Goal: Task Accomplishment & Management: Manage account settings

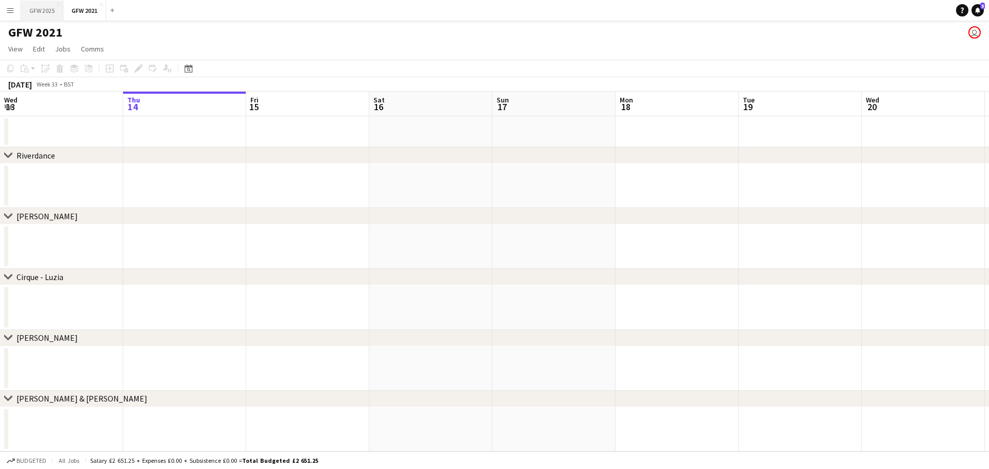
click at [48, 6] on button "GFW 2025 Close" at bounding box center [42, 11] width 42 height 20
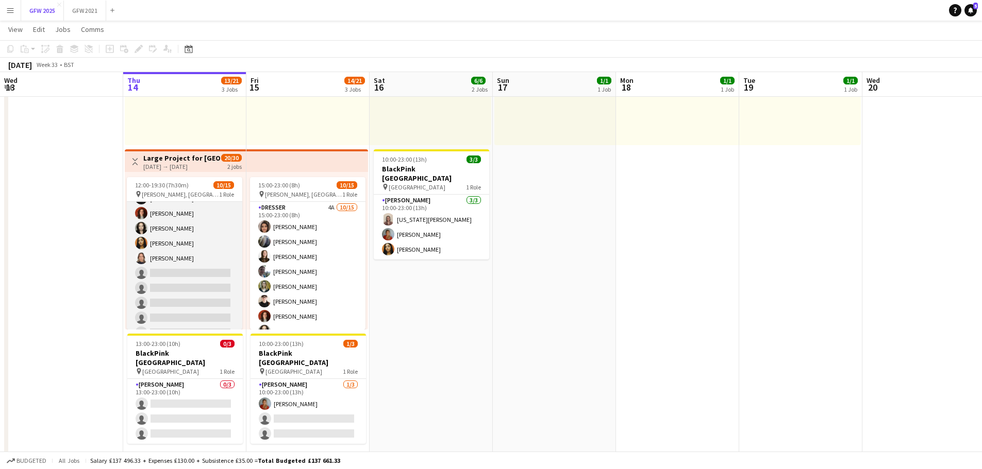
scroll to position [116, 0]
click at [176, 260] on app-card-role "Dresser 4A [DATE] 12:00-19:30 (7h30m) [PERSON_NAME] [PERSON_NAME] [PERSON_NAME]…" at bounding box center [184, 208] width 115 height 244
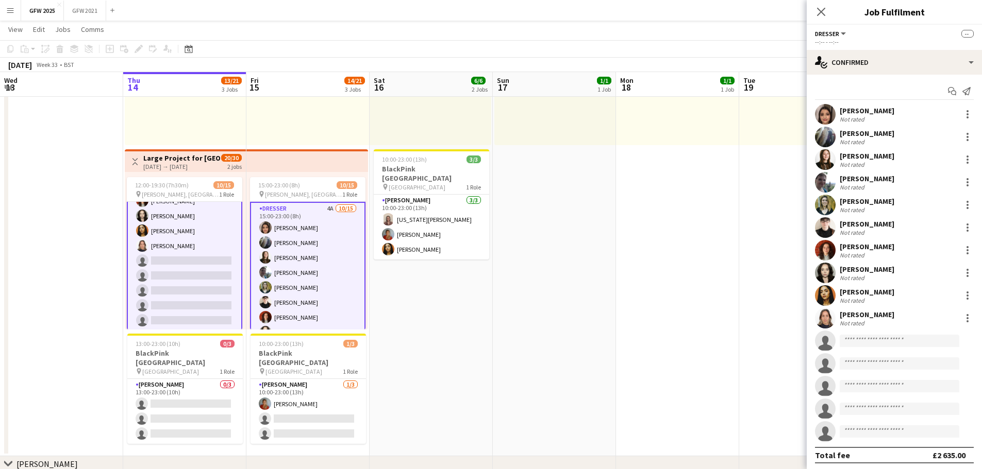
scroll to position [117, 0]
click at [903, 345] on input at bounding box center [899, 341] width 120 height 12
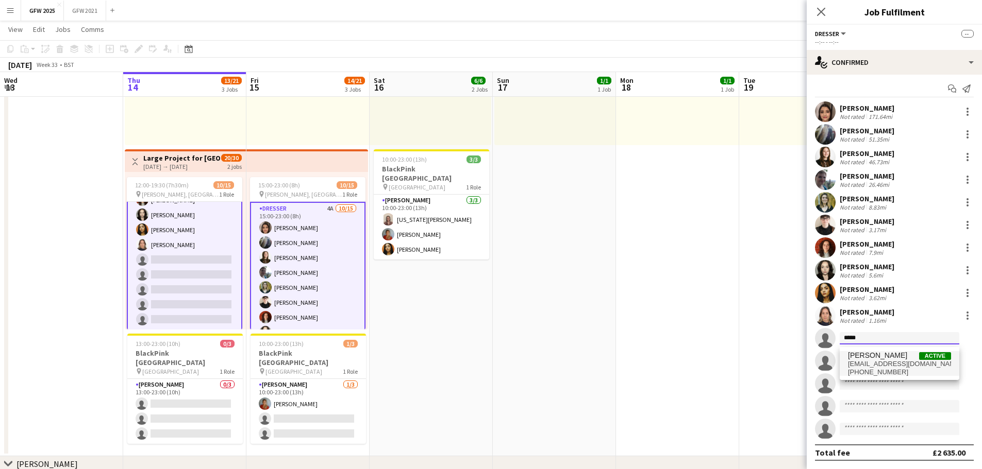
type input "*****"
click at [881, 367] on span "[EMAIL_ADDRESS][DOMAIN_NAME]" at bounding box center [899, 364] width 103 height 8
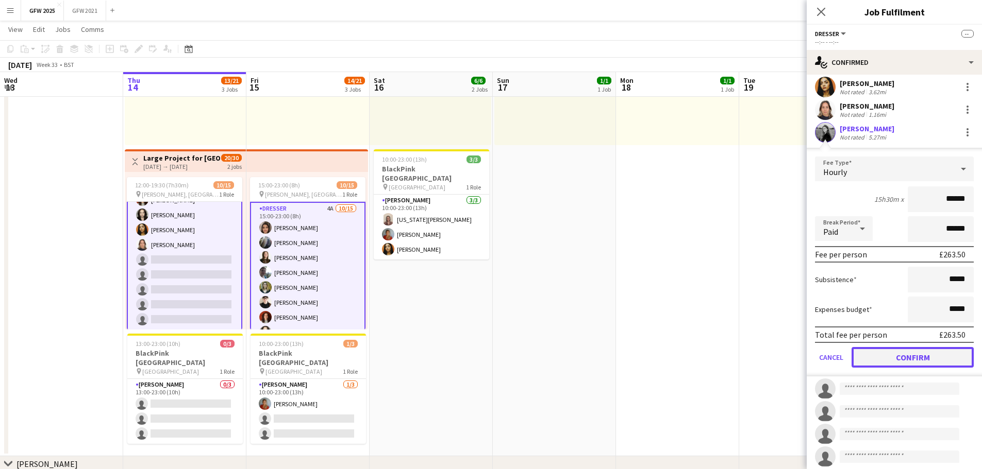
click at [895, 359] on button "Confirm" at bounding box center [912, 357] width 122 height 21
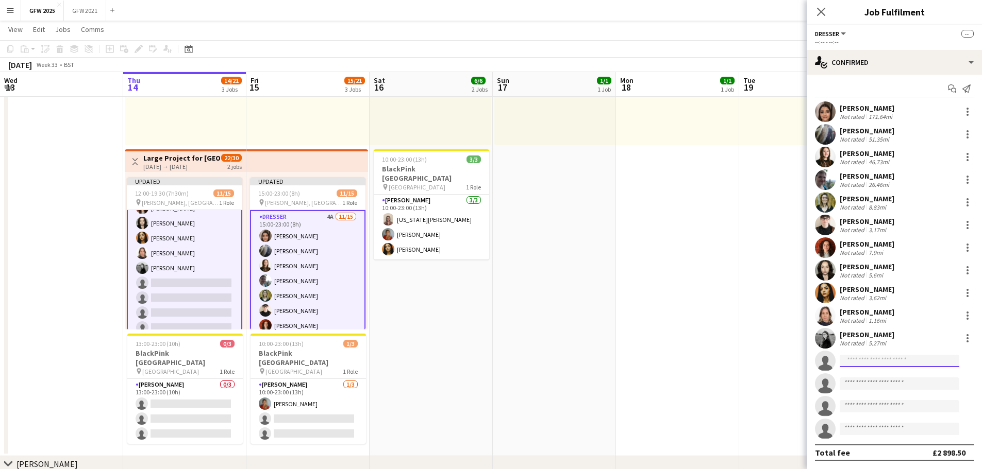
click at [899, 362] on input at bounding box center [899, 361] width 120 height 12
type input "*****"
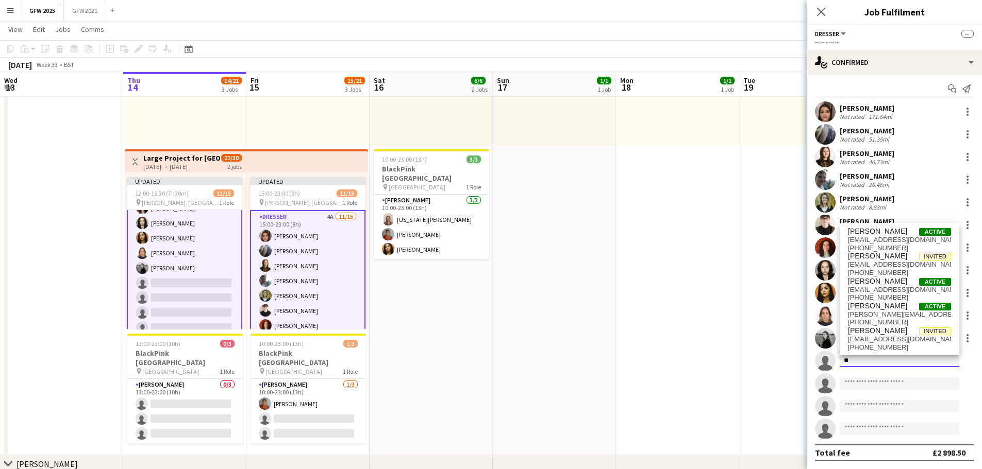
type input "***"
click at [890, 342] on span "[EMAIL_ADDRESS][DOMAIN_NAME]" at bounding box center [899, 339] width 103 height 8
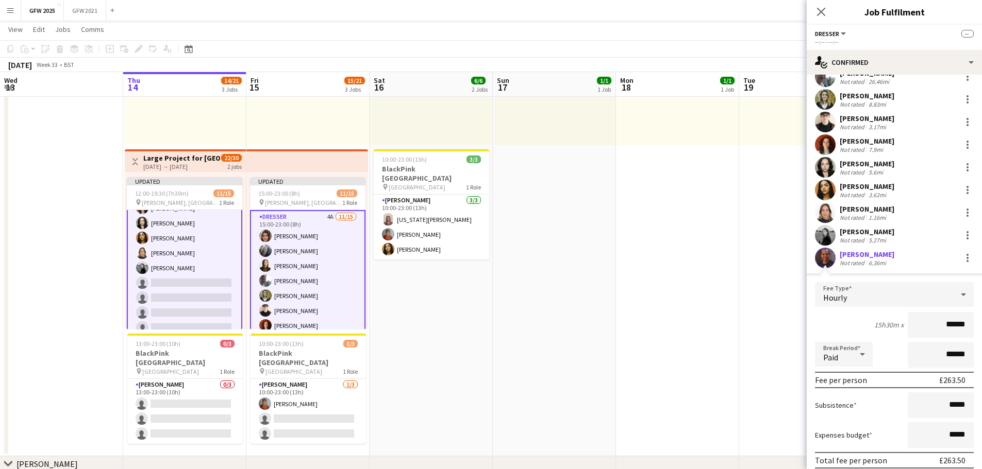
scroll to position [157, 0]
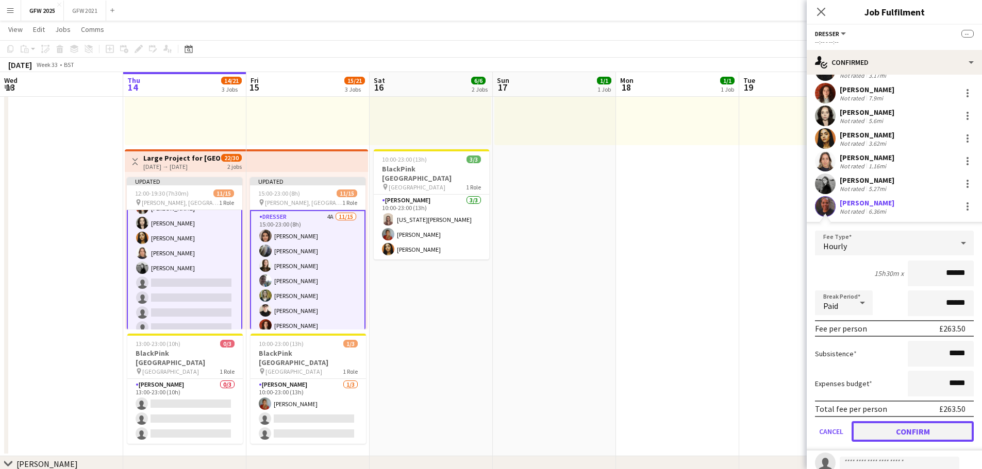
click at [910, 427] on button "Confirm" at bounding box center [912, 432] width 122 height 21
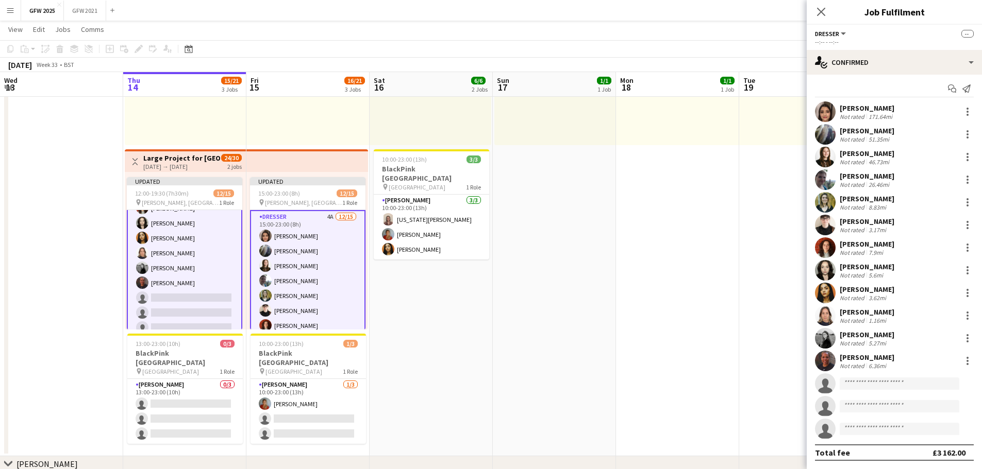
scroll to position [3, 0]
click at [866, 387] on input at bounding box center [899, 384] width 120 height 12
type input "****"
click at [872, 401] on span "[PERSON_NAME]" at bounding box center [877, 398] width 59 height 9
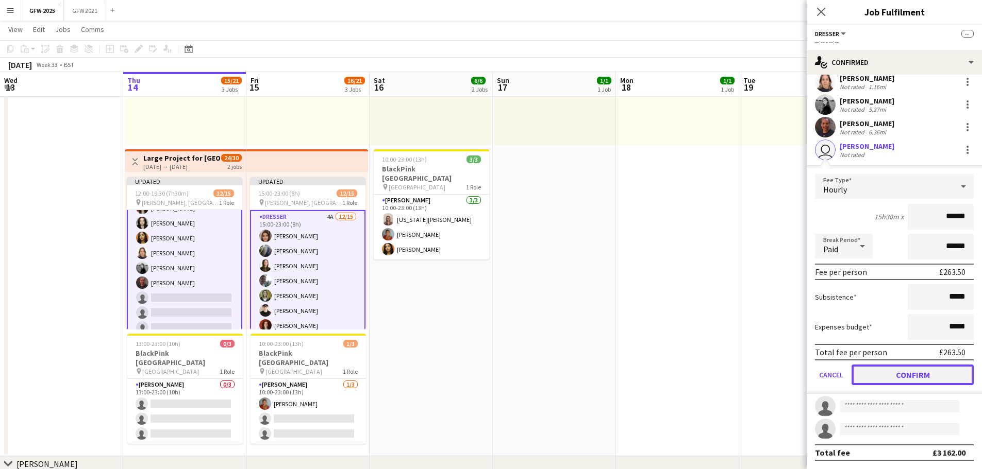
click at [925, 383] on button "Confirm" at bounding box center [912, 375] width 122 height 21
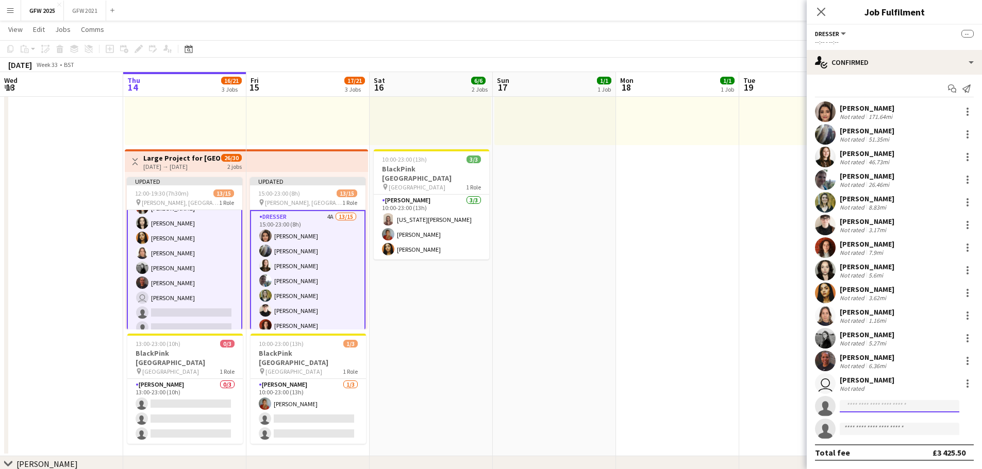
click at [853, 405] on input at bounding box center [899, 406] width 120 height 12
type input "****"
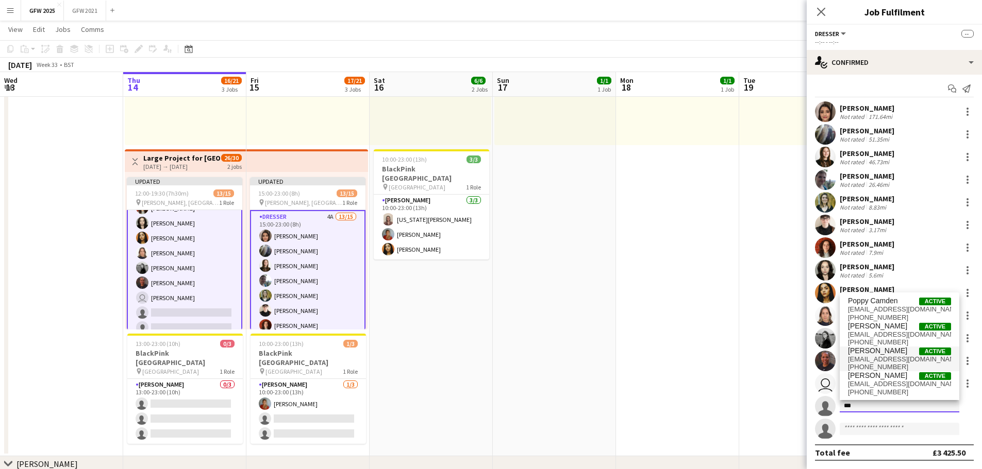
type input "***"
click at [872, 363] on span "[EMAIL_ADDRESS][DOMAIN_NAME]" at bounding box center [899, 360] width 103 height 8
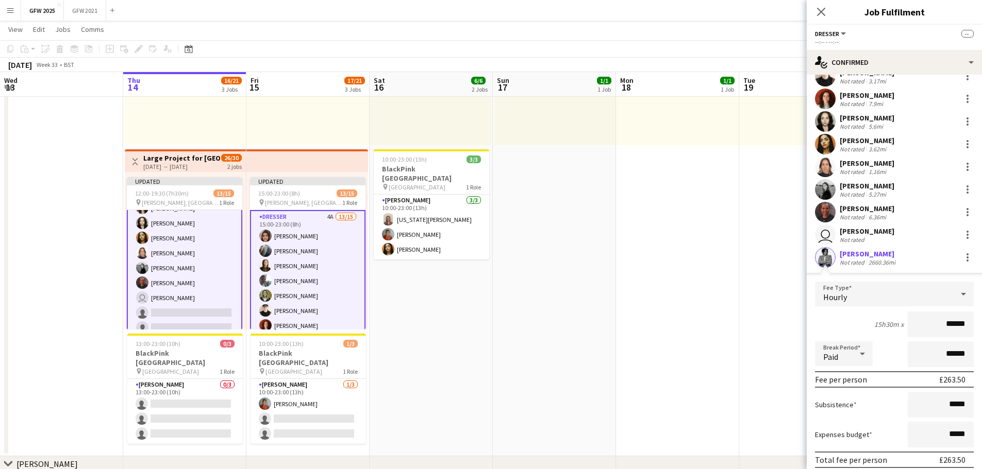
scroll to position [171, 0]
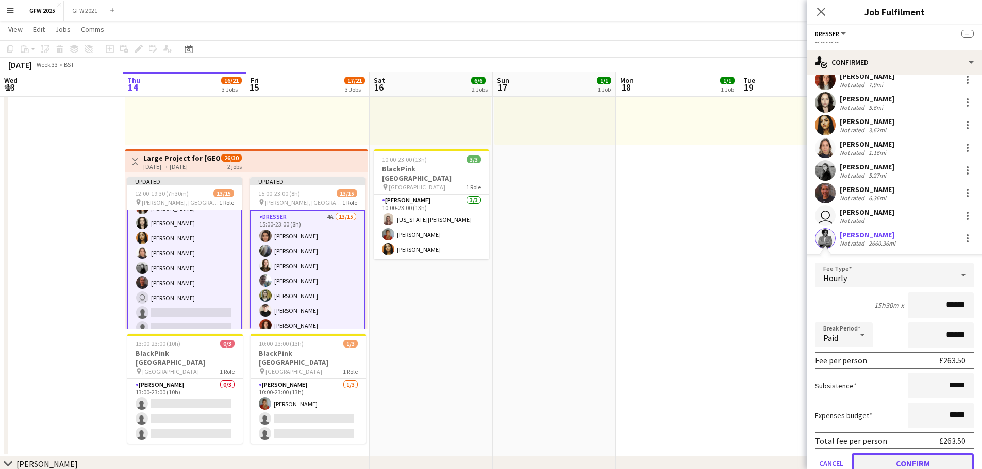
click at [905, 459] on button "Confirm" at bounding box center [912, 463] width 122 height 21
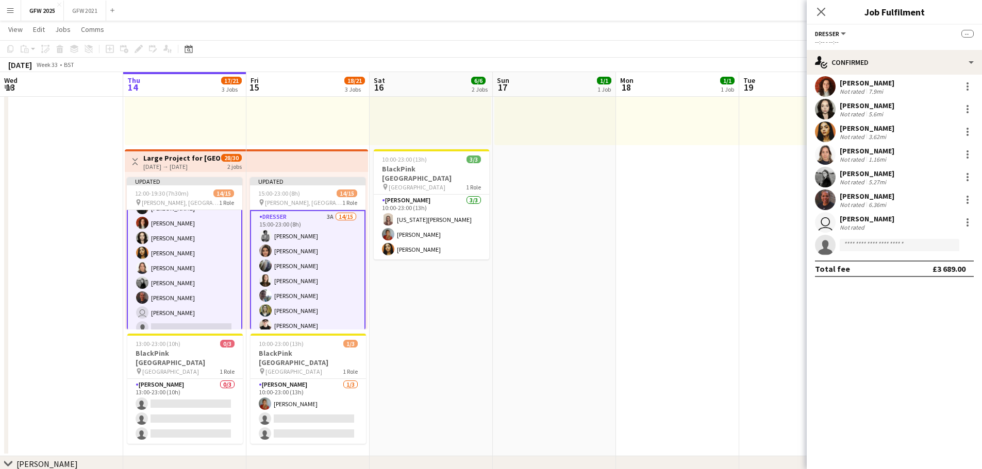
scroll to position [3, 0]
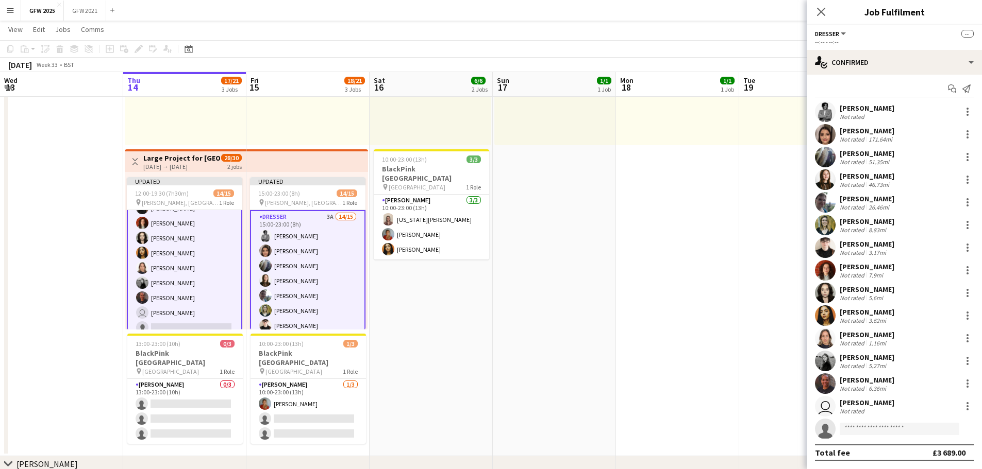
click at [871, 411] on div "Not rated" at bounding box center [866, 412] width 55 height 8
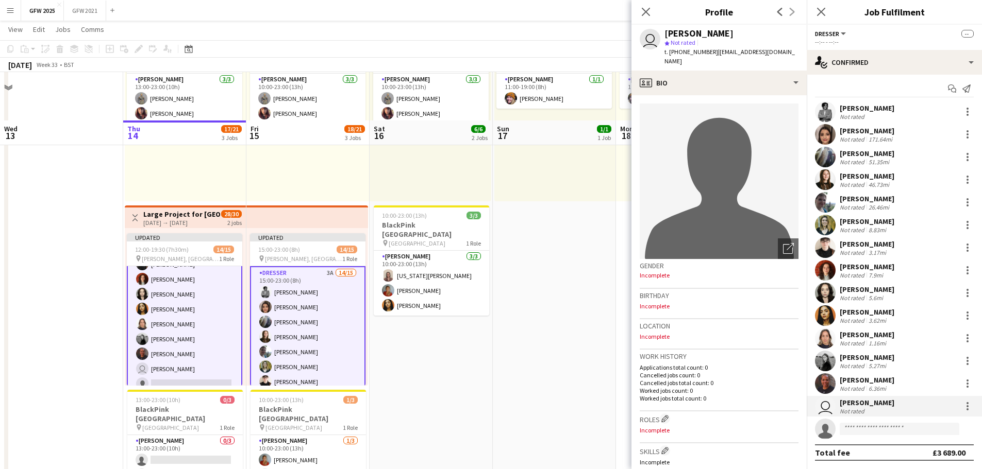
scroll to position [0, 0]
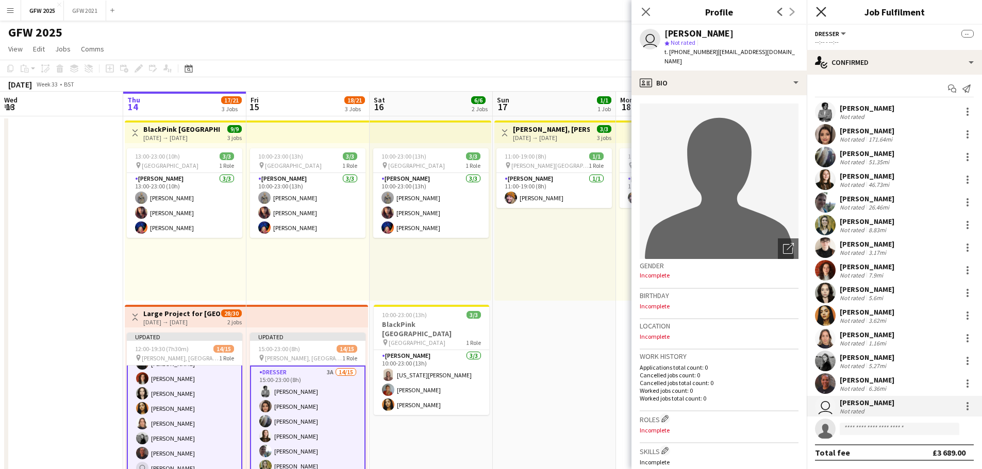
click at [823, 14] on icon at bounding box center [821, 12] width 10 height 10
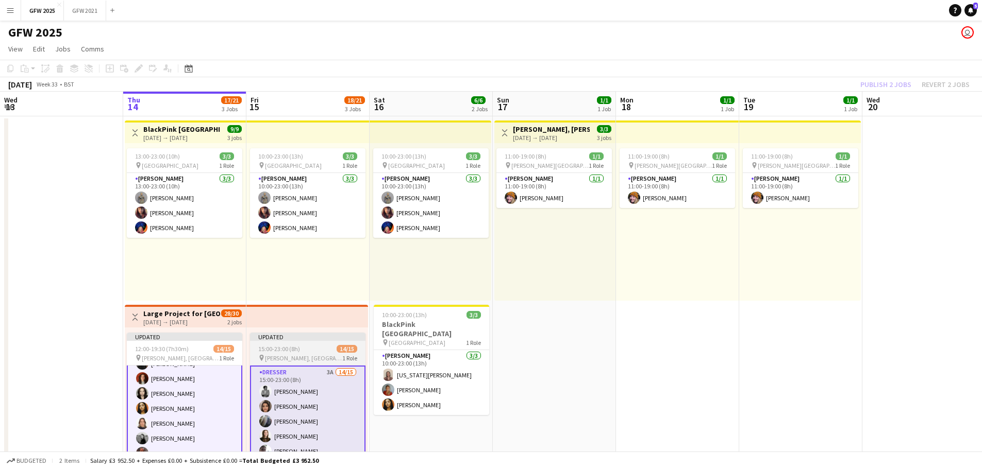
click at [310, 350] on div "15:00-23:00 (8h) 14/15" at bounding box center [307, 349] width 115 height 8
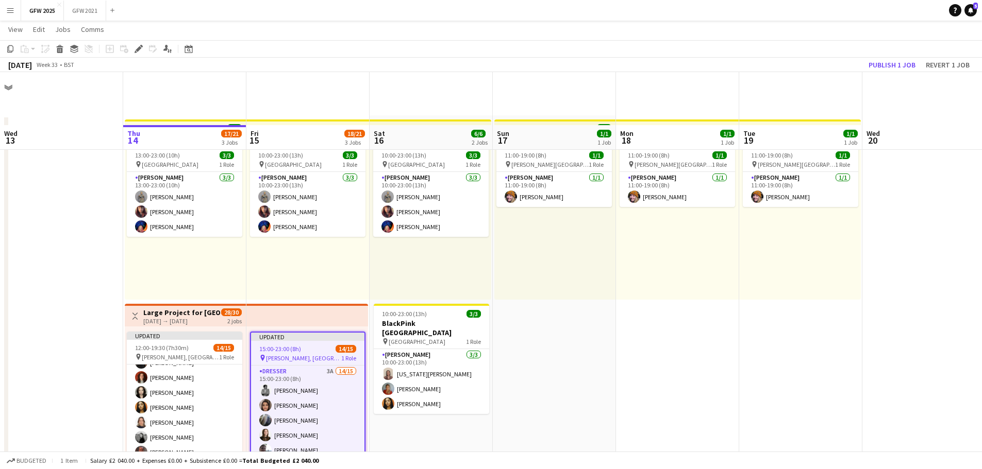
scroll to position [206, 0]
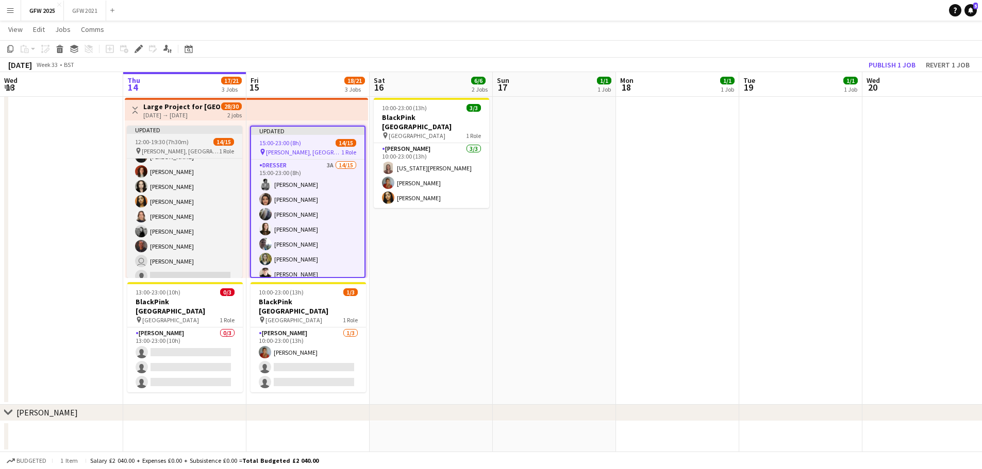
click at [185, 156] on app-job-card "Updated 12:00-19:30 (7h30m) 14/15 pin [PERSON_NAME], [GEOGRAPHIC_DATA] 1 Role D…" at bounding box center [184, 202] width 115 height 153
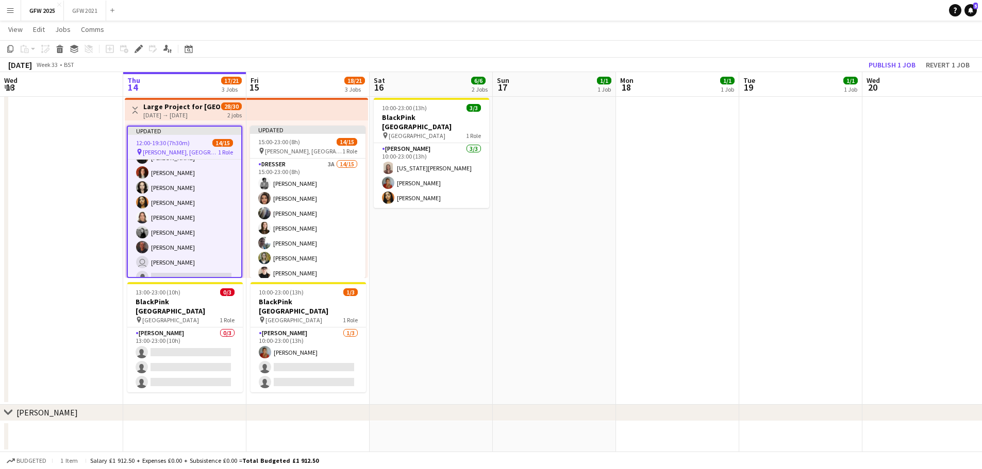
click at [192, 107] on h3 "Large Project for [GEOGRAPHIC_DATA], [PERSON_NAME], [GEOGRAPHIC_DATA]" at bounding box center [181, 106] width 77 height 9
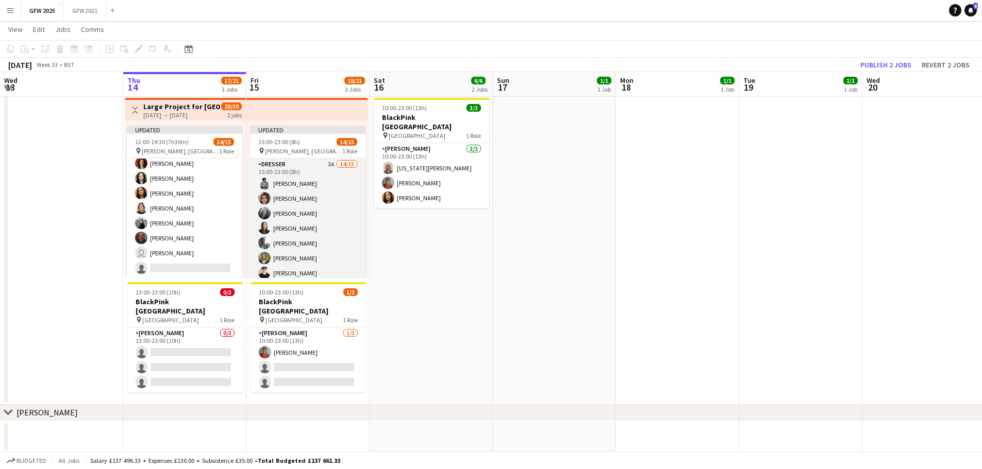
scroll to position [125, 0]
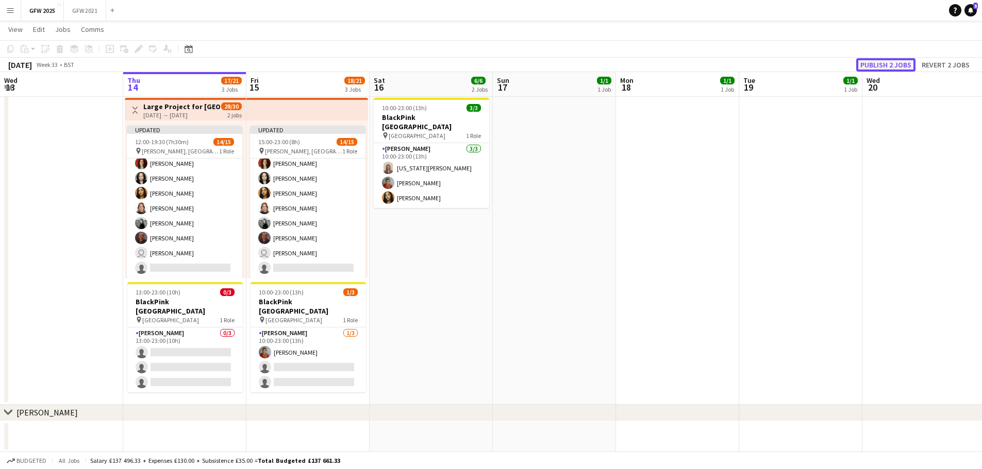
click at [898, 67] on button "Publish 2 jobs" at bounding box center [885, 64] width 59 height 13
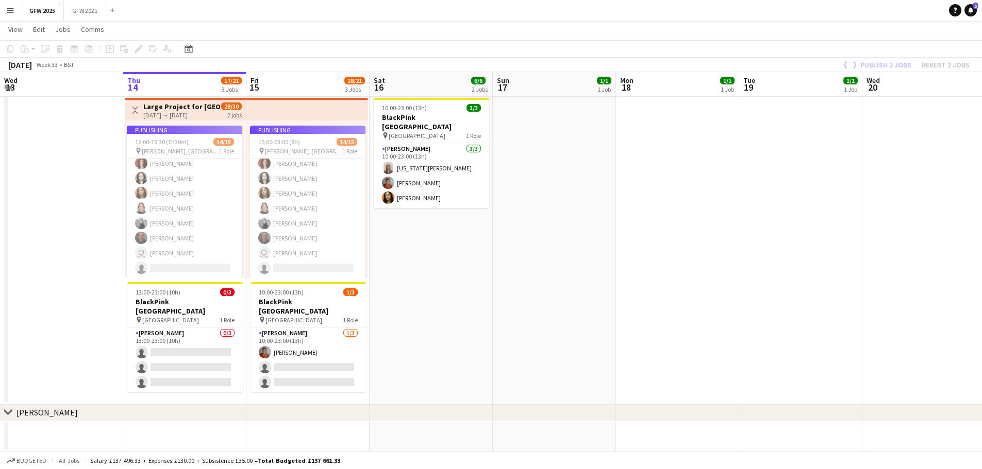
scroll to position [116, 0]
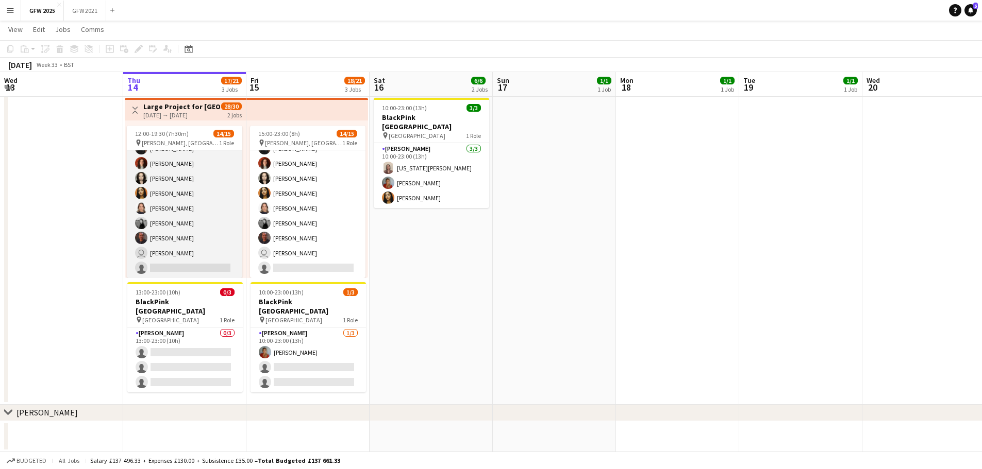
click at [180, 260] on app-card-role "Dresser 3A 14/15 12:00-19:30 (7h30m) [PERSON_NAME] [PERSON_NAME] [PERSON_NAME] …" at bounding box center [184, 156] width 115 height 244
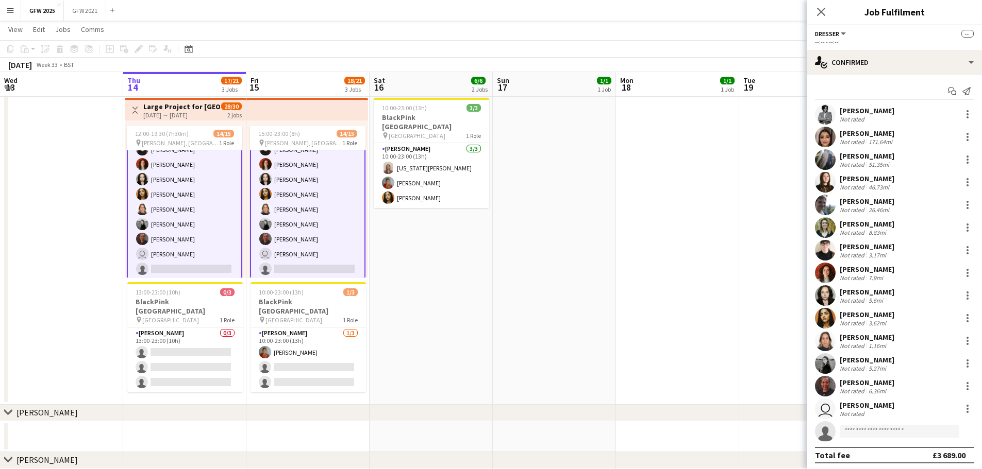
scroll to position [119, 0]
click at [869, 436] on input at bounding box center [899, 432] width 120 height 12
type input "****"
click at [881, 409] on span "[EMAIL_ADDRESS][DOMAIN_NAME]" at bounding box center [899, 410] width 103 height 8
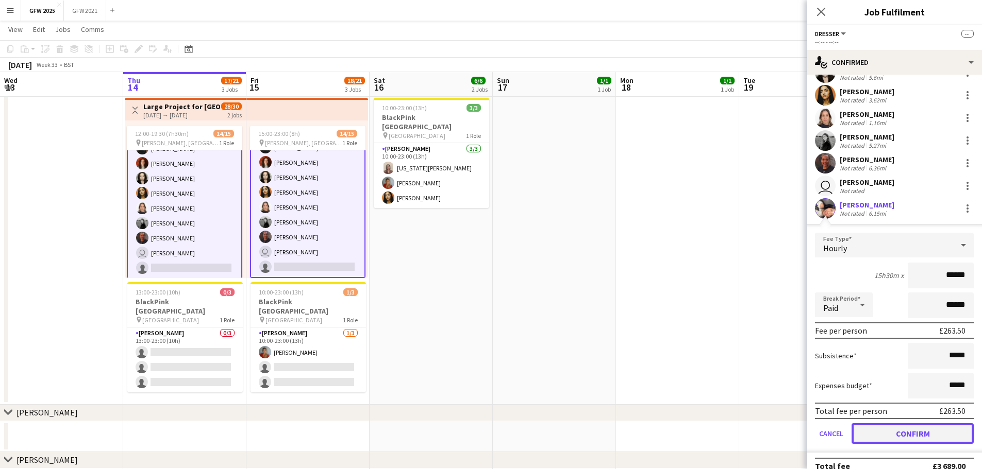
click at [907, 440] on button "Confirm" at bounding box center [912, 434] width 122 height 21
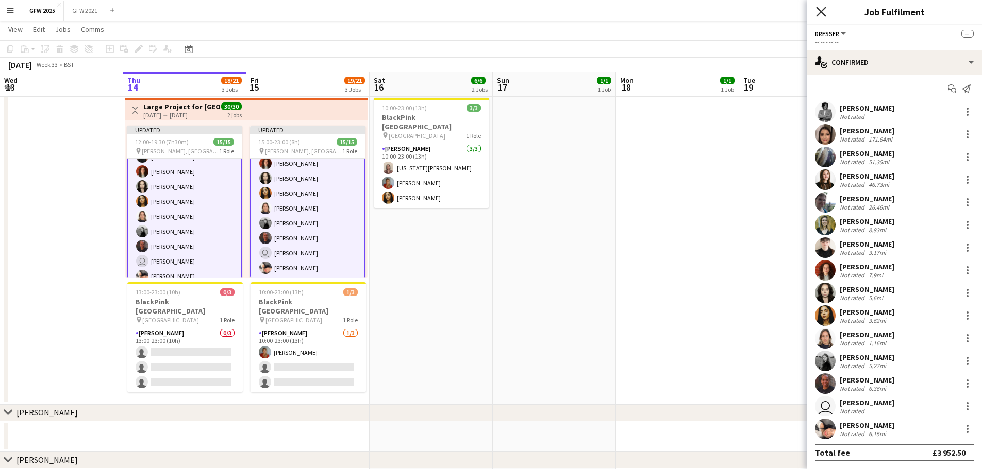
click at [825, 13] on icon "Close pop-in" at bounding box center [821, 12] width 10 height 10
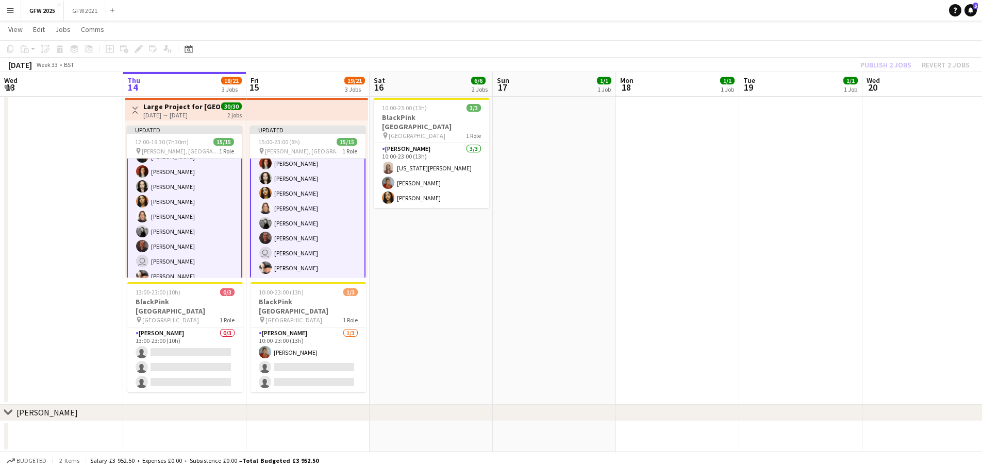
click at [871, 64] on div "Publish 2 jobs Revert 2 jobs" at bounding box center [915, 64] width 134 height 13
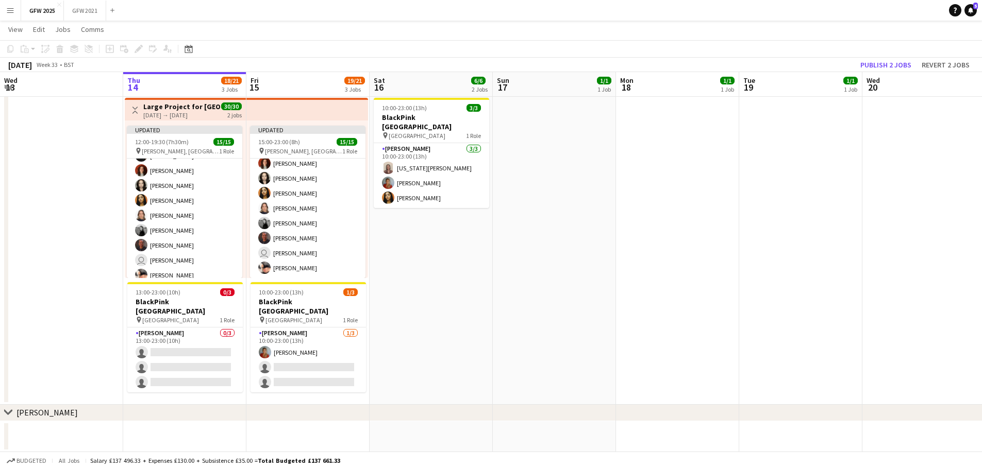
scroll to position [116, 0]
click at [871, 64] on button "Publish 2 jobs" at bounding box center [885, 64] width 59 height 13
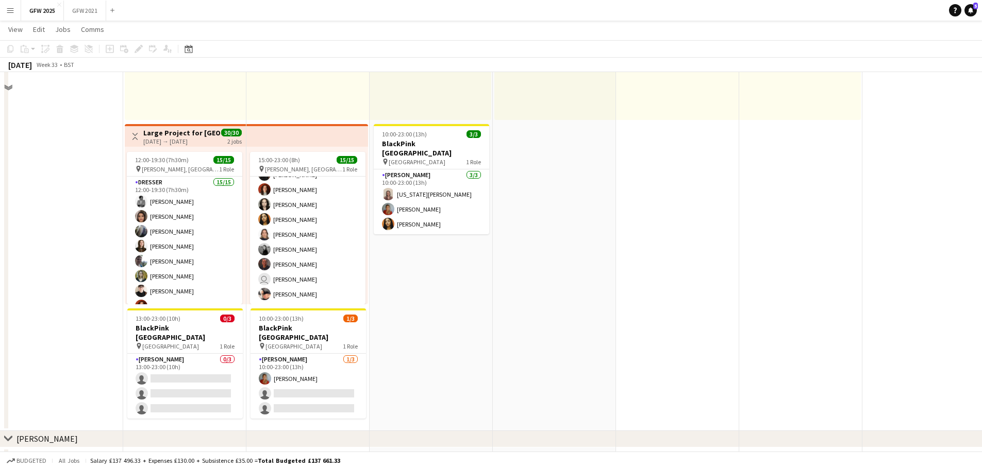
scroll to position [206, 0]
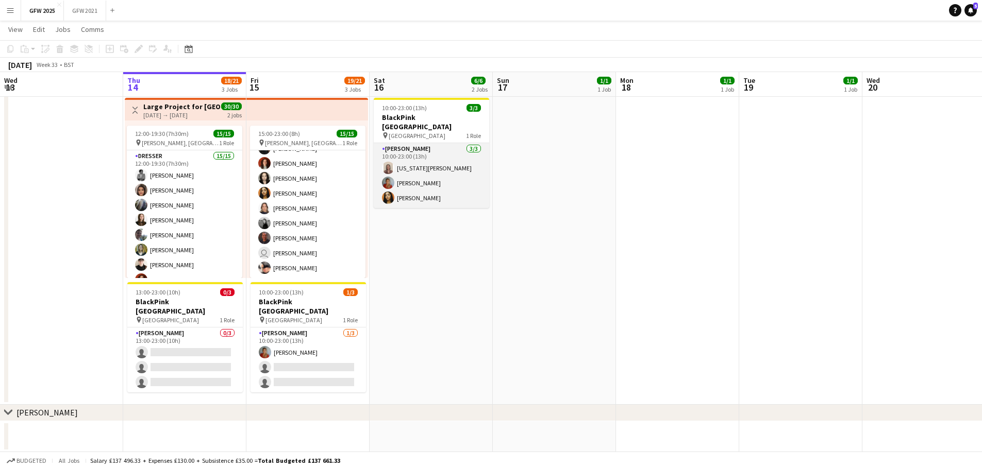
drag, startPoint x: 434, startPoint y: 166, endPoint x: 445, endPoint y: 165, distance: 10.3
click at [434, 166] on app-card-role "[PERSON_NAME] [DATE] 10:00-23:00 (13h) [US_STATE][PERSON_NAME] [PERSON_NAME] [P…" at bounding box center [431, 175] width 115 height 65
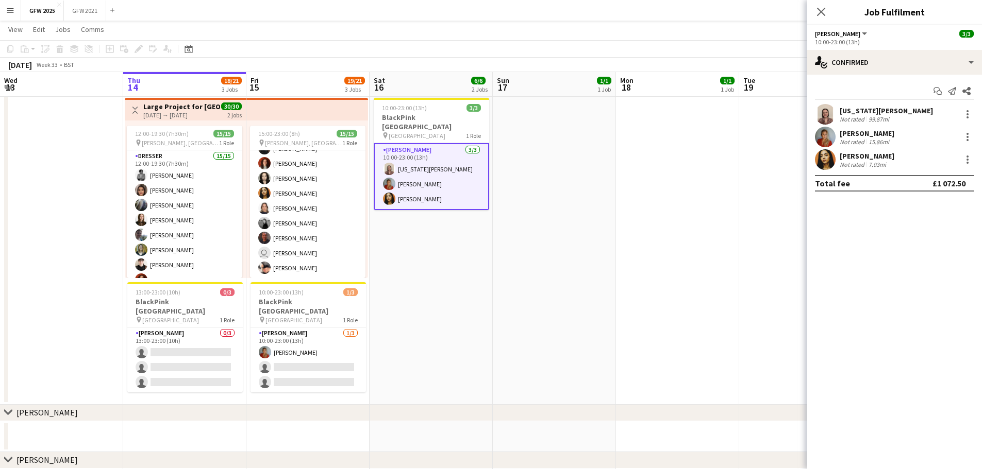
click at [862, 111] on div "[US_STATE][PERSON_NAME]" at bounding box center [885, 110] width 93 height 9
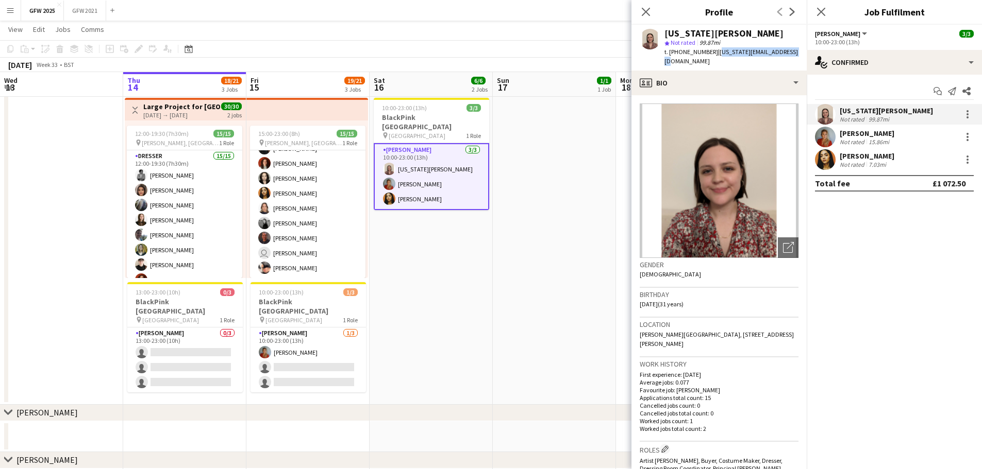
drag, startPoint x: 721, startPoint y: 53, endPoint x: 788, endPoint y: 54, distance: 67.0
click at [788, 54] on span "| [US_STATE][EMAIL_ADDRESS][DOMAIN_NAME]" at bounding box center [730, 56] width 133 height 17
copy span "[US_STATE][EMAIL_ADDRESS][DOMAIN_NAME]"
click at [877, 143] on div "15.86mi" at bounding box center [878, 142] width 25 height 8
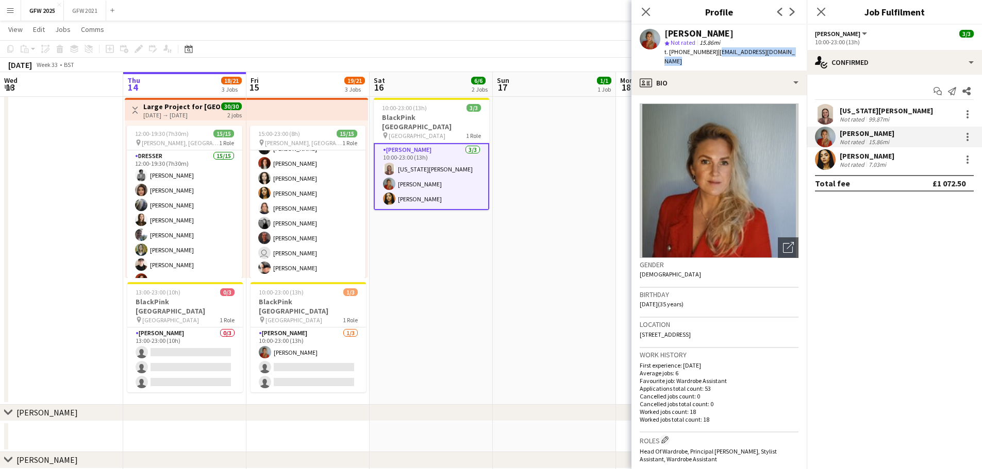
drag, startPoint x: 713, startPoint y: 52, endPoint x: 793, endPoint y: 53, distance: 79.9
click at [793, 53] on div "[PERSON_NAME] star Not rated 15.86mi t. [PHONE_NUMBER] | [EMAIL_ADDRESS][DOMAIN…" at bounding box center [718, 48] width 175 height 46
copy span "[EMAIL_ADDRESS][DOMAIN_NAME]"
click at [893, 161] on div "[PERSON_NAME] Not rated 7.03mi" at bounding box center [893, 159] width 175 height 21
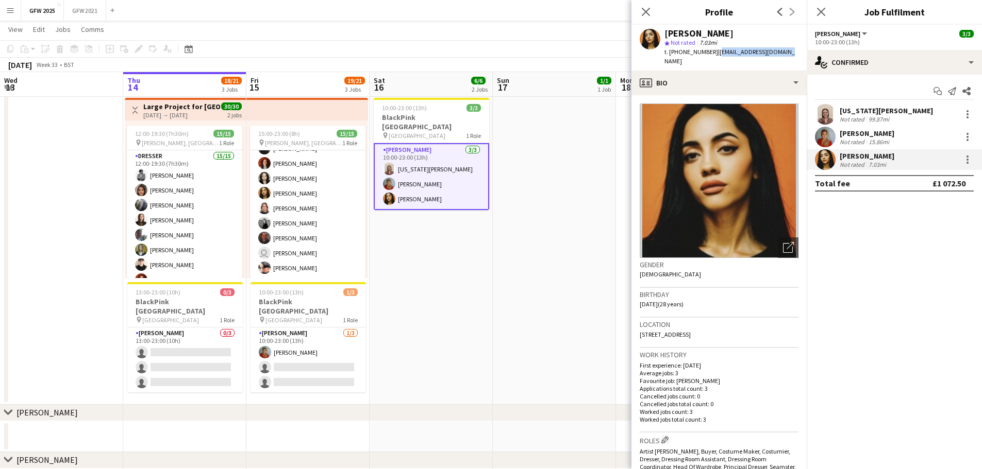
drag, startPoint x: 716, startPoint y: 52, endPoint x: 782, endPoint y: 58, distance: 66.2
click at [782, 58] on div "[PERSON_NAME] star Not rated 7.03mi t. [PHONE_NUMBER] | [EMAIL_ADDRESS][DOMAIN_…" at bounding box center [718, 48] width 175 height 46
copy span "[EMAIL_ADDRESS][DOMAIN_NAME]"
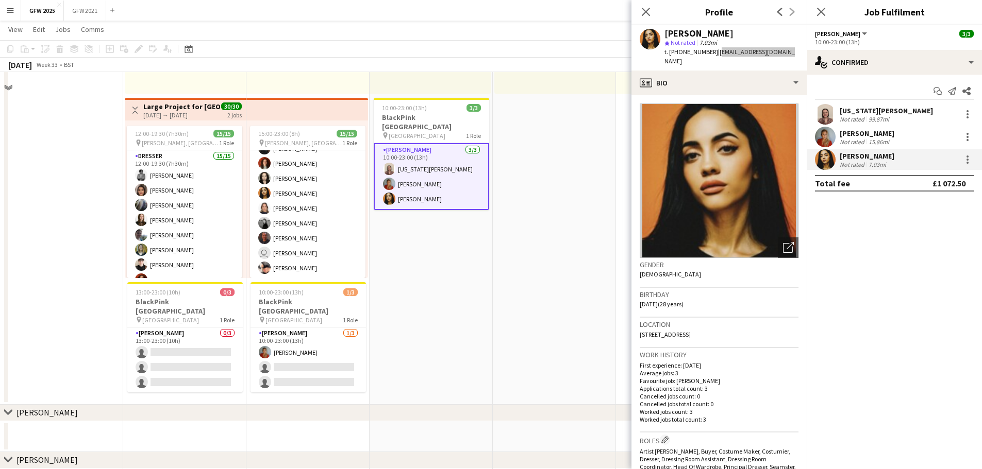
scroll to position [0, 0]
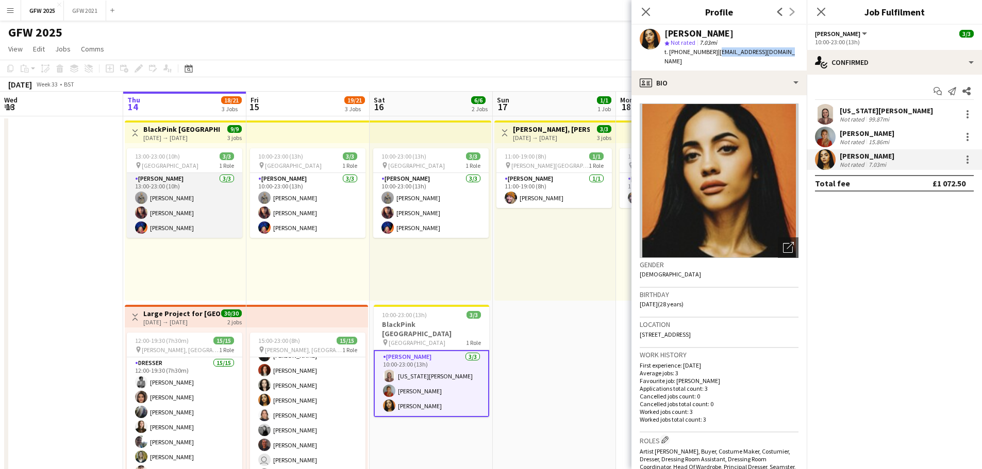
click at [183, 207] on app-card-role "[PERSON_NAME] [DATE] 13:00-23:00 (10h) [PERSON_NAME] [PERSON_NAME] [PERSON_NAME]" at bounding box center [184, 205] width 115 height 65
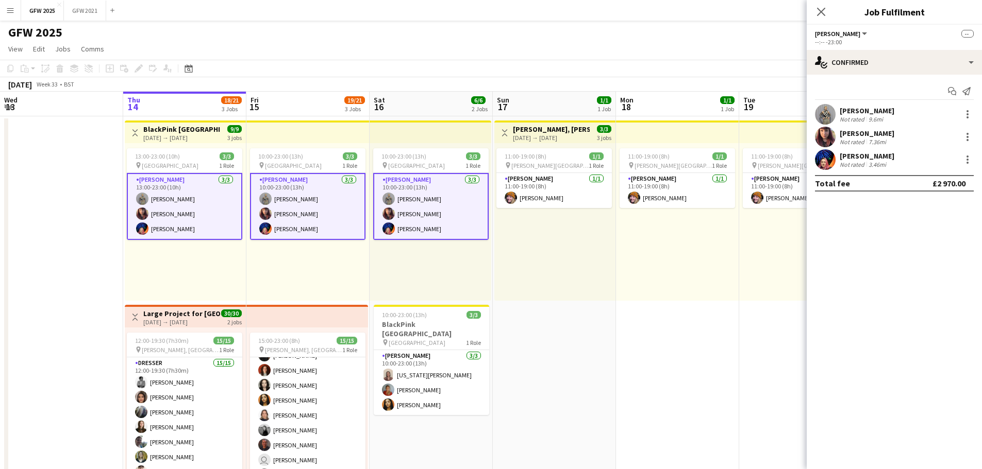
click at [885, 114] on div "[PERSON_NAME] Not rated 9.6mi" at bounding box center [893, 114] width 175 height 21
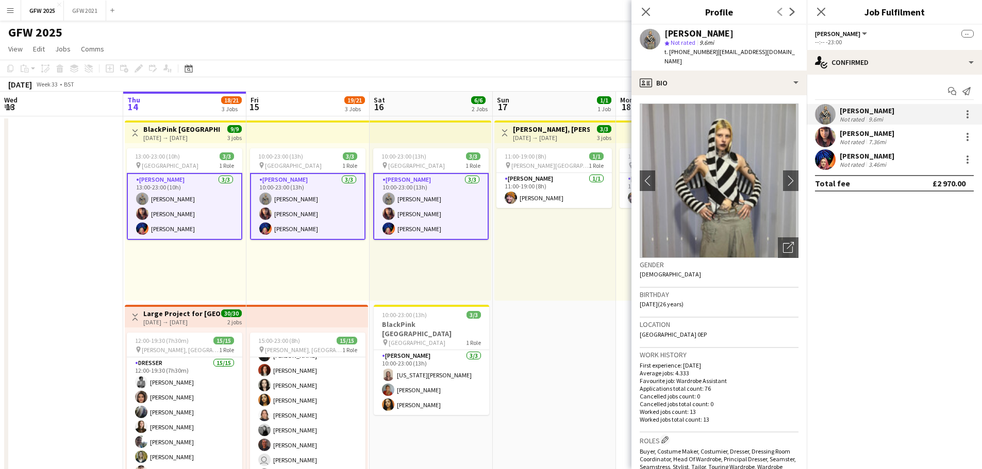
drag, startPoint x: 712, startPoint y: 52, endPoint x: 782, endPoint y: 54, distance: 69.6
click at [782, 54] on div "[PERSON_NAME] star Not rated 9.6mi t. [PHONE_NUMBER] | [EMAIL_ADDRESS][DOMAIN_N…" at bounding box center [718, 48] width 175 height 46
copy span "[EMAIL_ADDRESS][DOMAIN_NAME]"
click at [895, 147] on div "[PERSON_NAME] Not rated 7.36mi" at bounding box center [893, 137] width 175 height 21
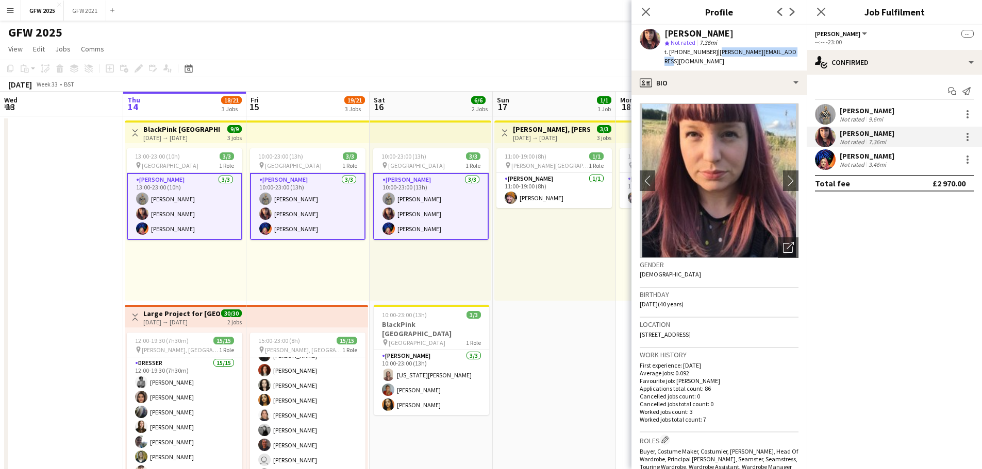
drag, startPoint x: 769, startPoint y: 58, endPoint x: 713, endPoint y: 54, distance: 56.3
click at [713, 54] on div "[PERSON_NAME] star Not rated 7.36mi t. [PHONE_NUMBER] | [PERSON_NAME][EMAIL_ADD…" at bounding box center [718, 48] width 175 height 46
copy span "[PERSON_NAME][EMAIL_ADDRESS][DOMAIN_NAME]"
click at [898, 166] on div "[PERSON_NAME] Not rated 3.46mi" at bounding box center [893, 159] width 175 height 21
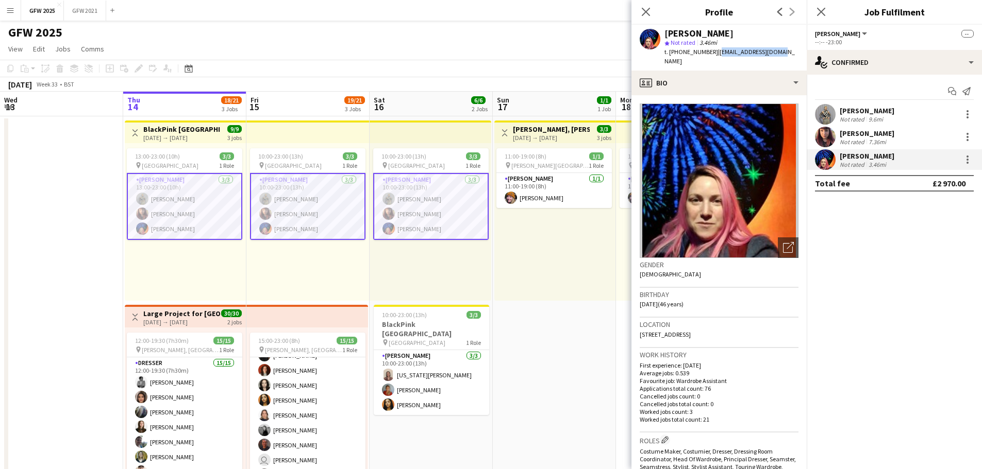
drag, startPoint x: 770, startPoint y: 53, endPoint x: 714, endPoint y: 57, distance: 56.8
click at [714, 57] on div "[PERSON_NAME] star Not rated 3.46mi t. [PHONE_NUMBER] | [EMAIL_ADDRESS][DOMAIN_…" at bounding box center [718, 48] width 175 height 46
copy span "[EMAIL_ADDRESS][DOMAIN_NAME]"
click at [686, 52] on span "t. [PHONE_NUMBER]" at bounding box center [691, 52] width 54 height 8
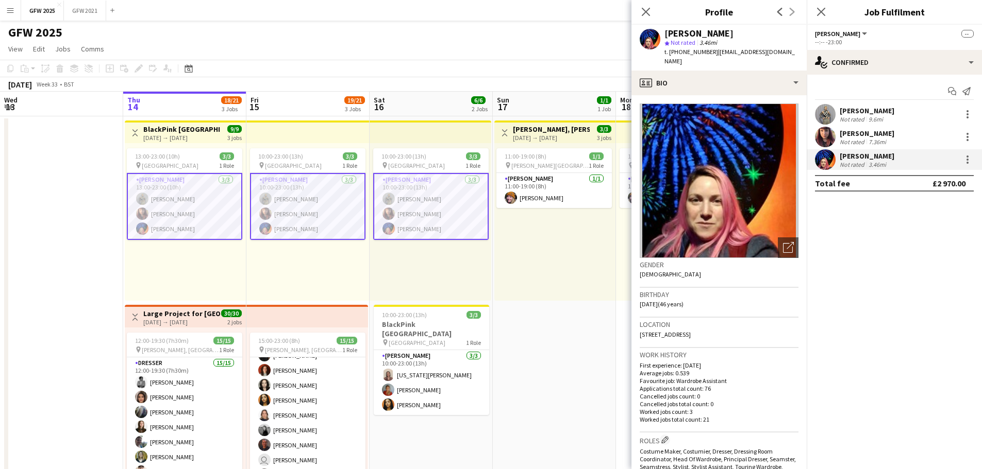
copy span "447403161261"
click at [215, 212] on app-card-role "[PERSON_NAME] [DATE] 13:00-23:00 (10h) [PERSON_NAME] [PERSON_NAME] [PERSON_NAME]" at bounding box center [184, 206] width 115 height 67
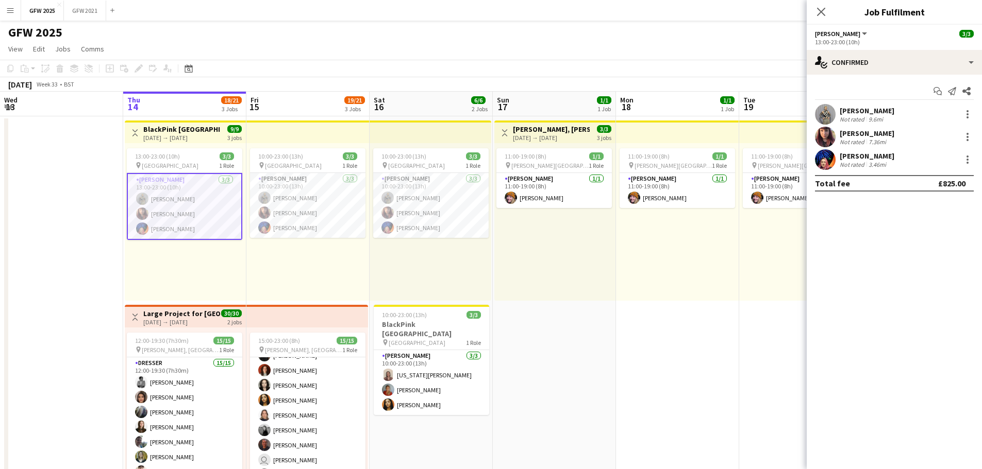
click at [877, 116] on div "9.6mi" at bounding box center [875, 119] width 19 height 8
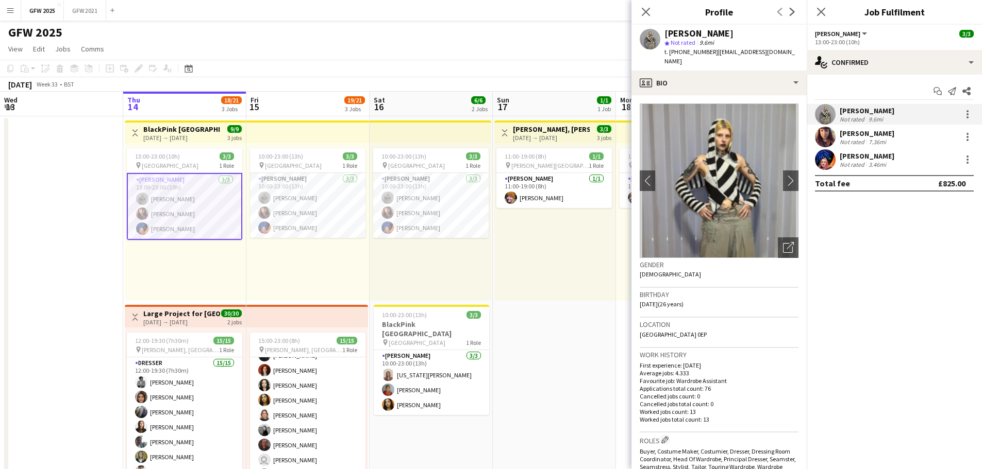
click at [703, 52] on span "t. [PHONE_NUMBER]" at bounding box center [691, 52] width 54 height 8
copy span "447495913243"
click at [840, 141] on div "Not rated" at bounding box center [852, 142] width 27 height 8
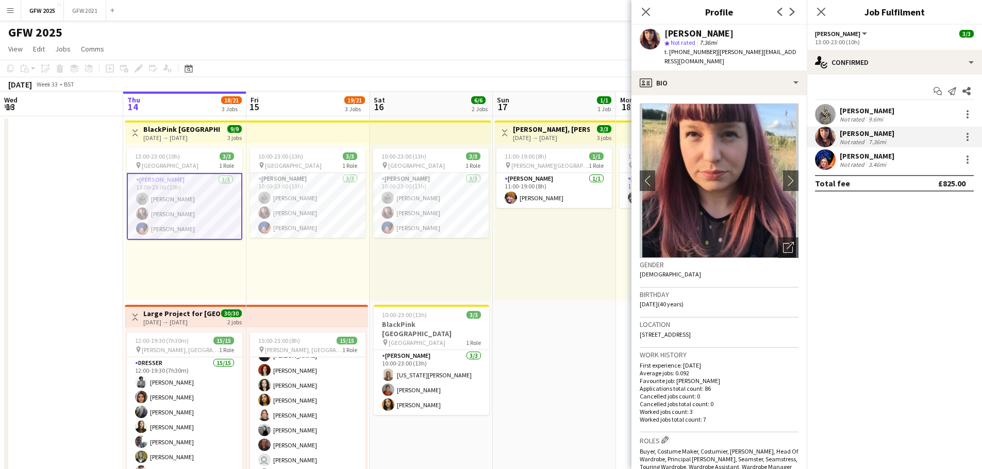
click at [687, 49] on span "t. [PHONE_NUMBER]" at bounding box center [691, 52] width 54 height 8
copy span "447933214516"
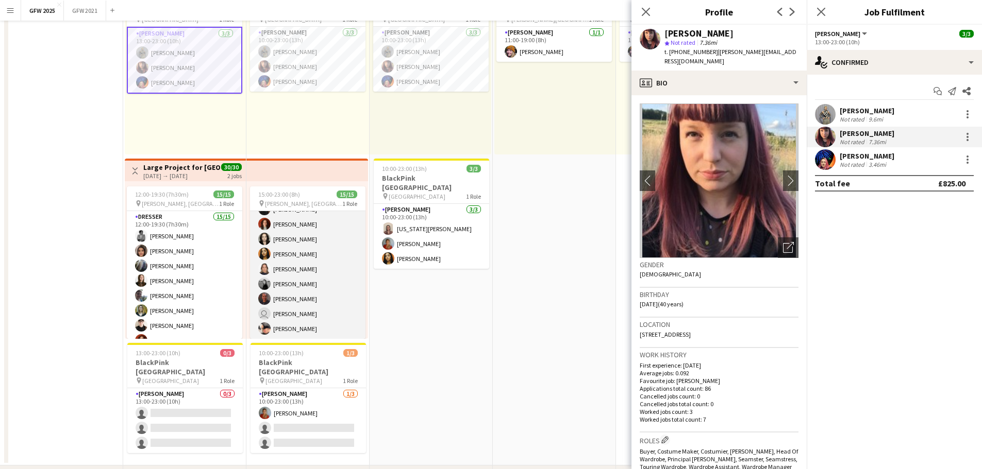
scroll to position [361, 0]
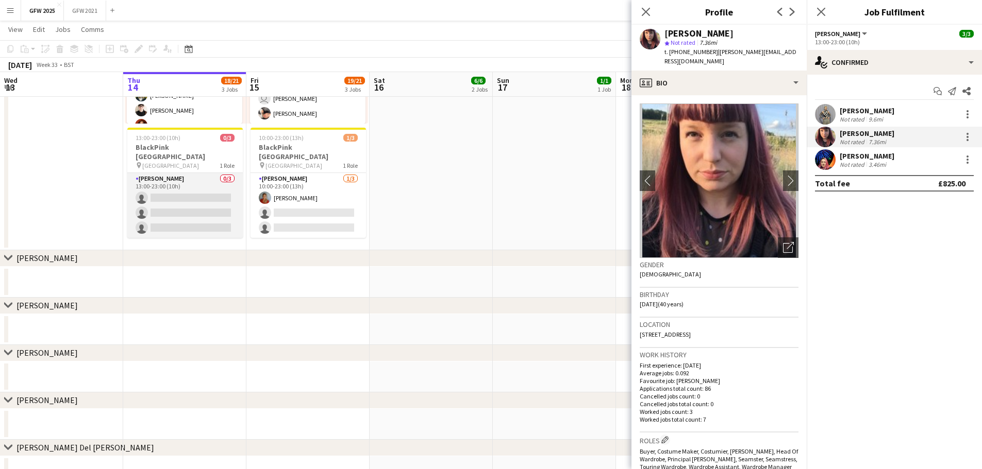
click at [199, 195] on app-card-role "[PERSON_NAME] 0/3 13:00-23:00 (10h) single-neutral-actions single-neutral-actio…" at bounding box center [184, 205] width 115 height 65
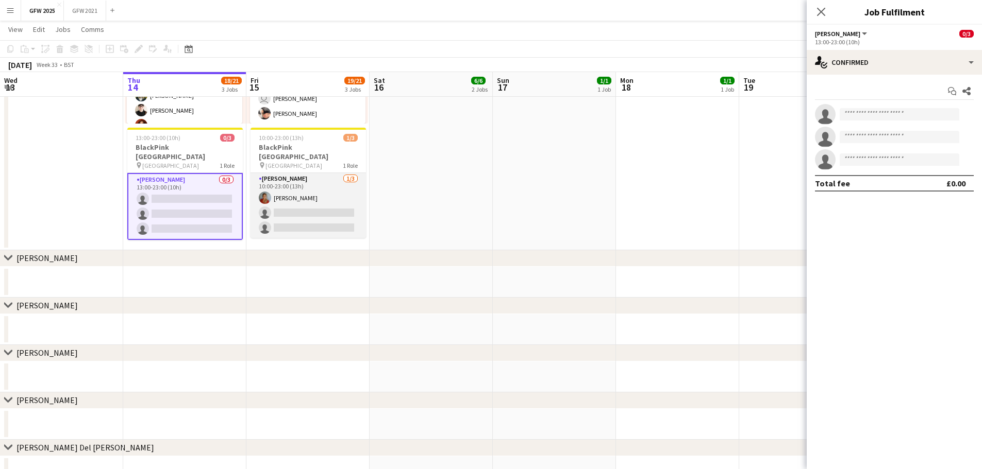
click at [287, 187] on app-card-role "[PERSON_NAME] [DATE] 10:00-23:00 (13h) [PERSON_NAME] single-neutral-actions sin…" at bounding box center [307, 205] width 115 height 65
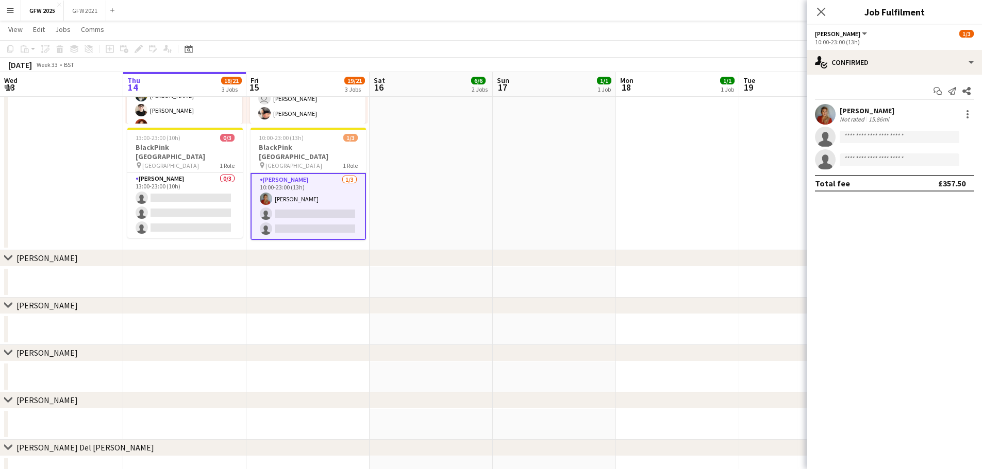
click at [869, 109] on div "[PERSON_NAME]" at bounding box center [866, 110] width 55 height 9
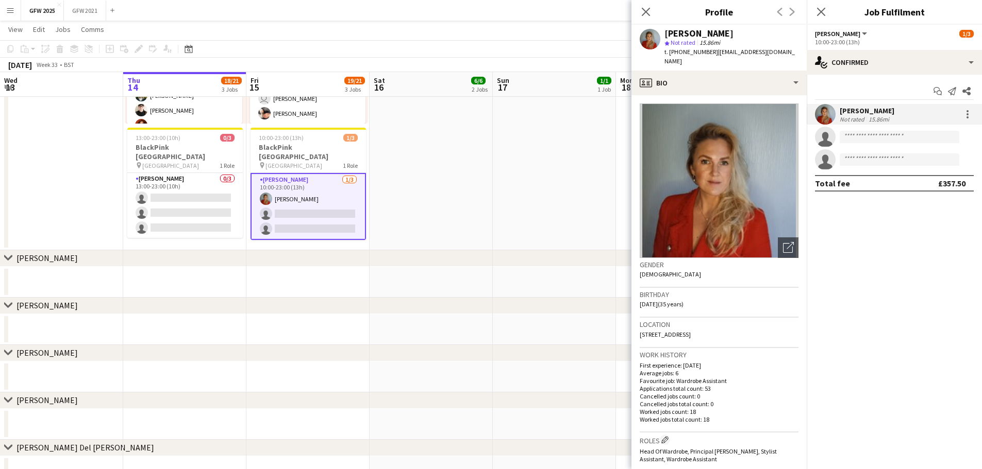
click at [736, 53] on span "| [EMAIL_ADDRESS][DOMAIN_NAME]" at bounding box center [729, 56] width 130 height 17
click at [689, 47] on div "star Not rated 15.86mi" at bounding box center [731, 42] width 134 height 9
click at [685, 53] on span "t. [PHONE_NUMBER]" at bounding box center [691, 52] width 54 height 8
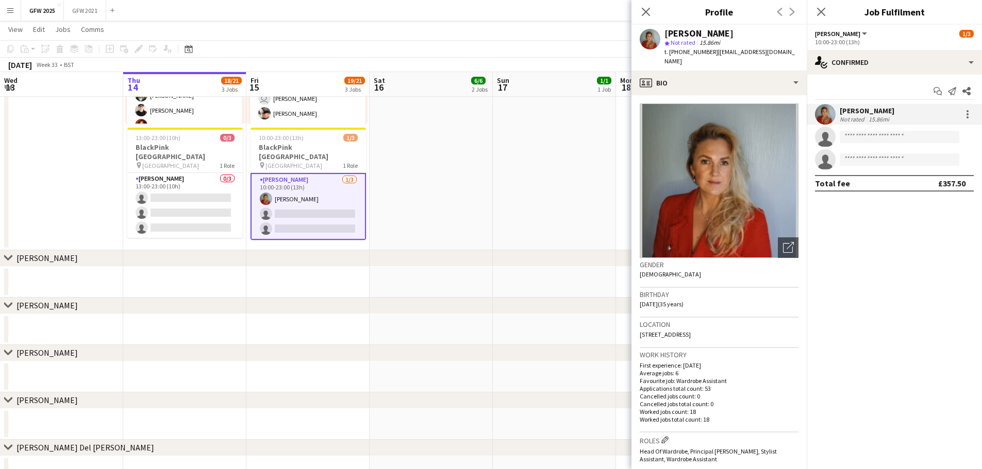
copy span "447765890520"
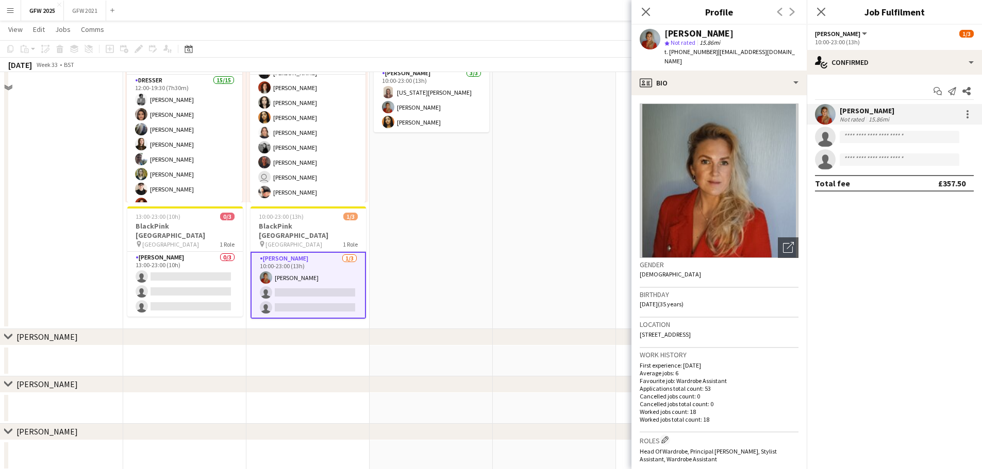
scroll to position [206, 0]
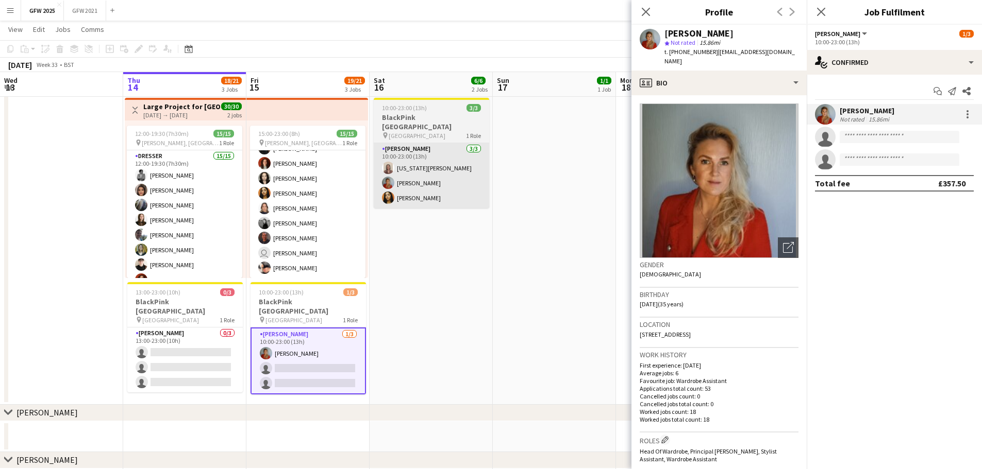
click at [433, 170] on app-card-role "[PERSON_NAME] [DATE] 10:00-23:00 (13h) [US_STATE][PERSON_NAME] [PERSON_NAME] [P…" at bounding box center [431, 175] width 115 height 65
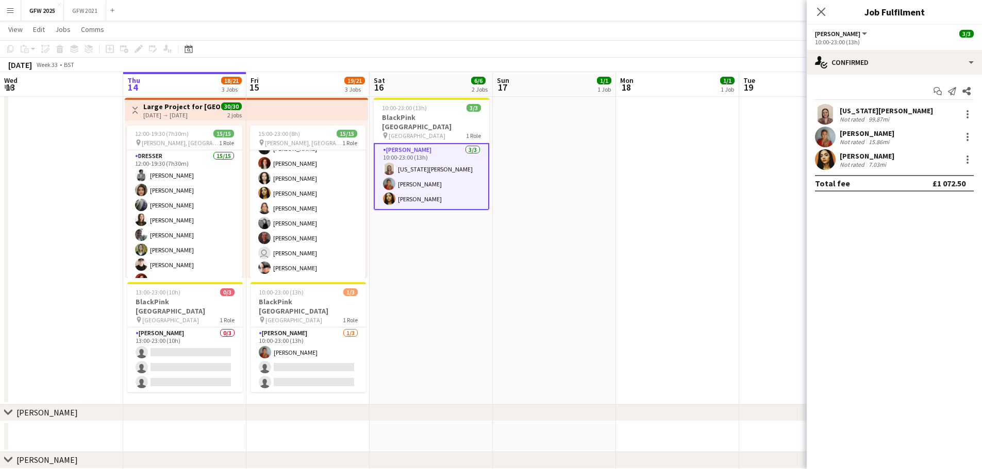
click at [854, 113] on div "[US_STATE][PERSON_NAME]" at bounding box center [885, 110] width 93 height 9
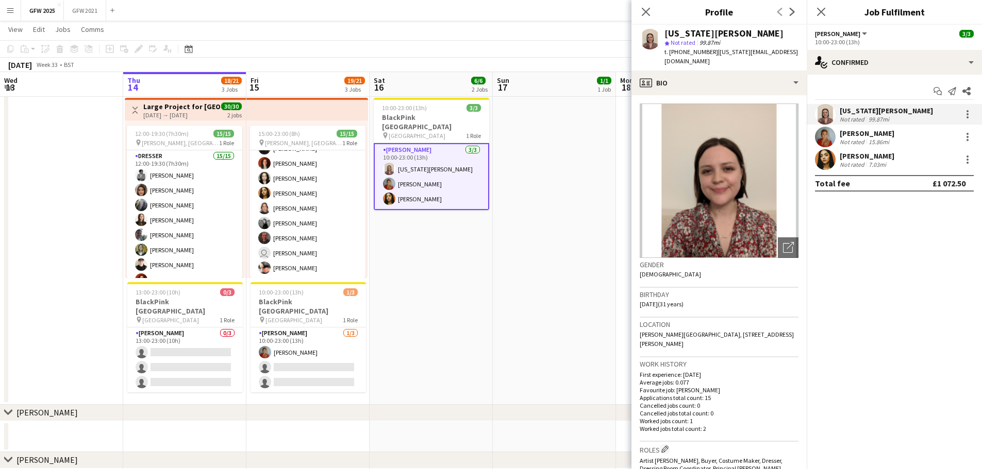
click at [693, 53] on span "t. [PHONE_NUMBER]" at bounding box center [691, 52] width 54 height 8
drag, startPoint x: 448, startPoint y: 193, endPoint x: 456, endPoint y: 192, distance: 7.8
click at [448, 193] on app-card-role "[PERSON_NAME] [DATE] 10:00-23:00 (13h) [US_STATE][PERSON_NAME] [PERSON_NAME] [P…" at bounding box center [431, 176] width 115 height 67
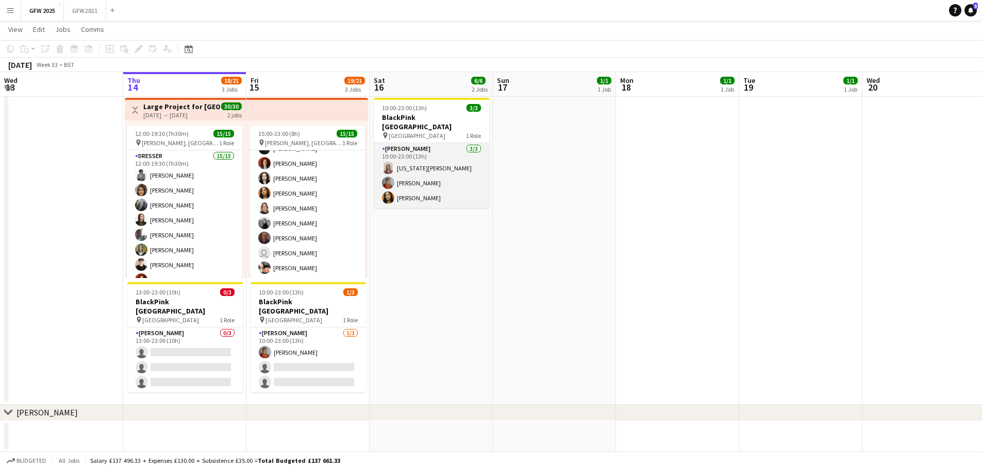
click at [466, 191] on app-card-role "[PERSON_NAME] [DATE] 10:00-23:00 (13h) [US_STATE][PERSON_NAME] [PERSON_NAME] [P…" at bounding box center [431, 175] width 115 height 65
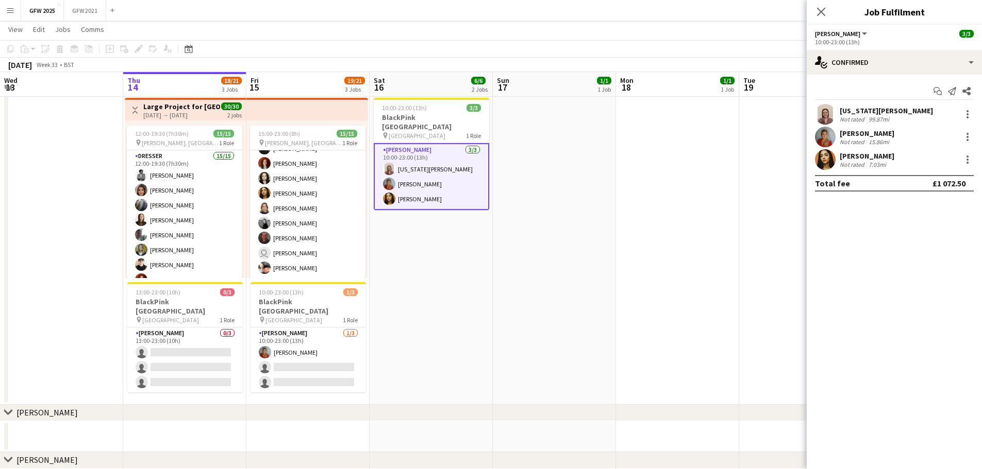
click at [886, 155] on div "[PERSON_NAME]" at bounding box center [866, 156] width 55 height 9
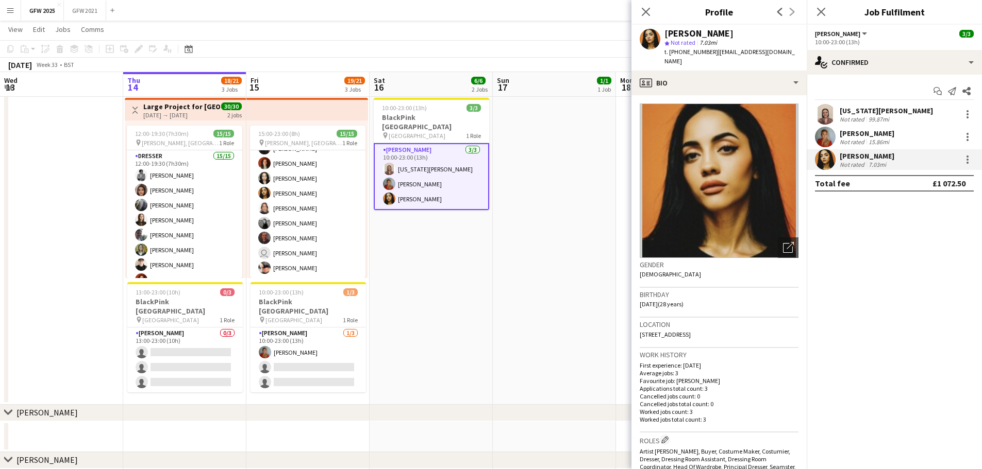
click at [695, 51] on span "t. [PHONE_NUMBER]" at bounding box center [691, 52] width 54 height 8
click at [957, 323] on mat-expansion-panel "check Confirmed Start chat Send notification Share [US_STATE][PERSON_NAME] Not …" at bounding box center [893, 272] width 175 height 395
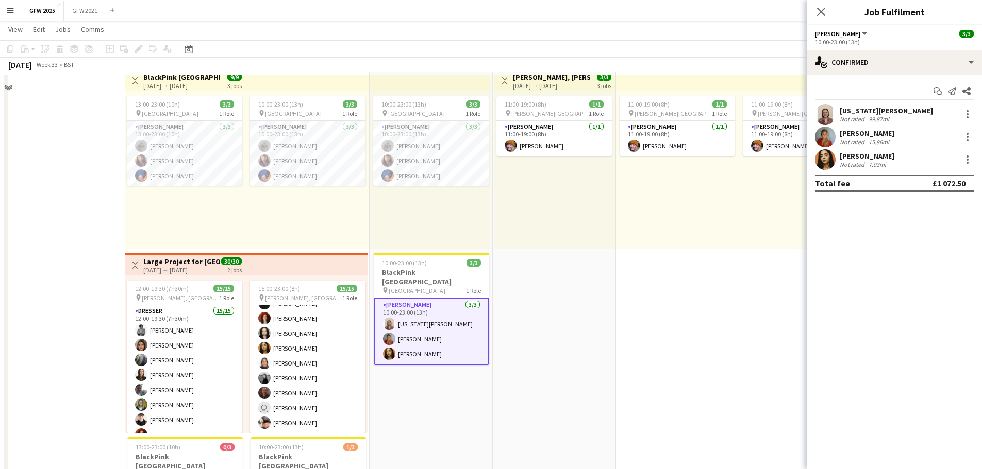
scroll to position [0, 0]
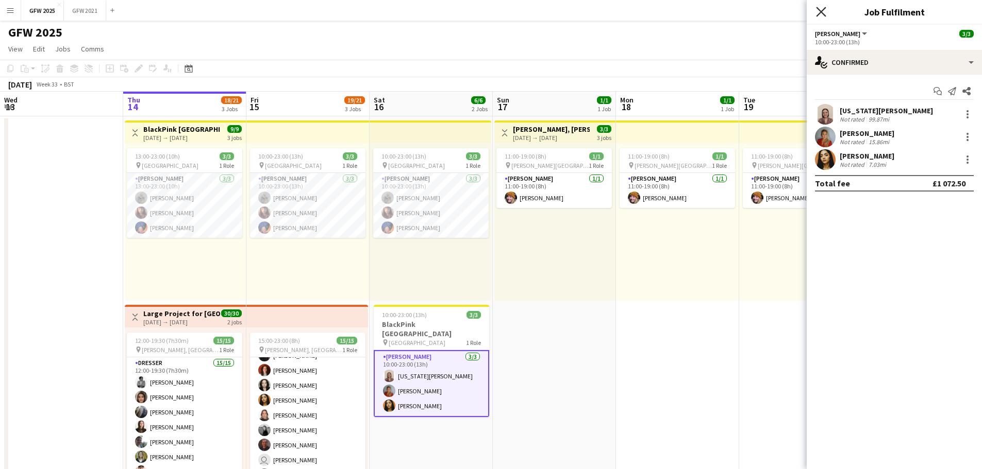
click at [823, 12] on icon "Close pop-in" at bounding box center [821, 12] width 10 height 10
